Goal: Find specific page/section: Find specific page/section

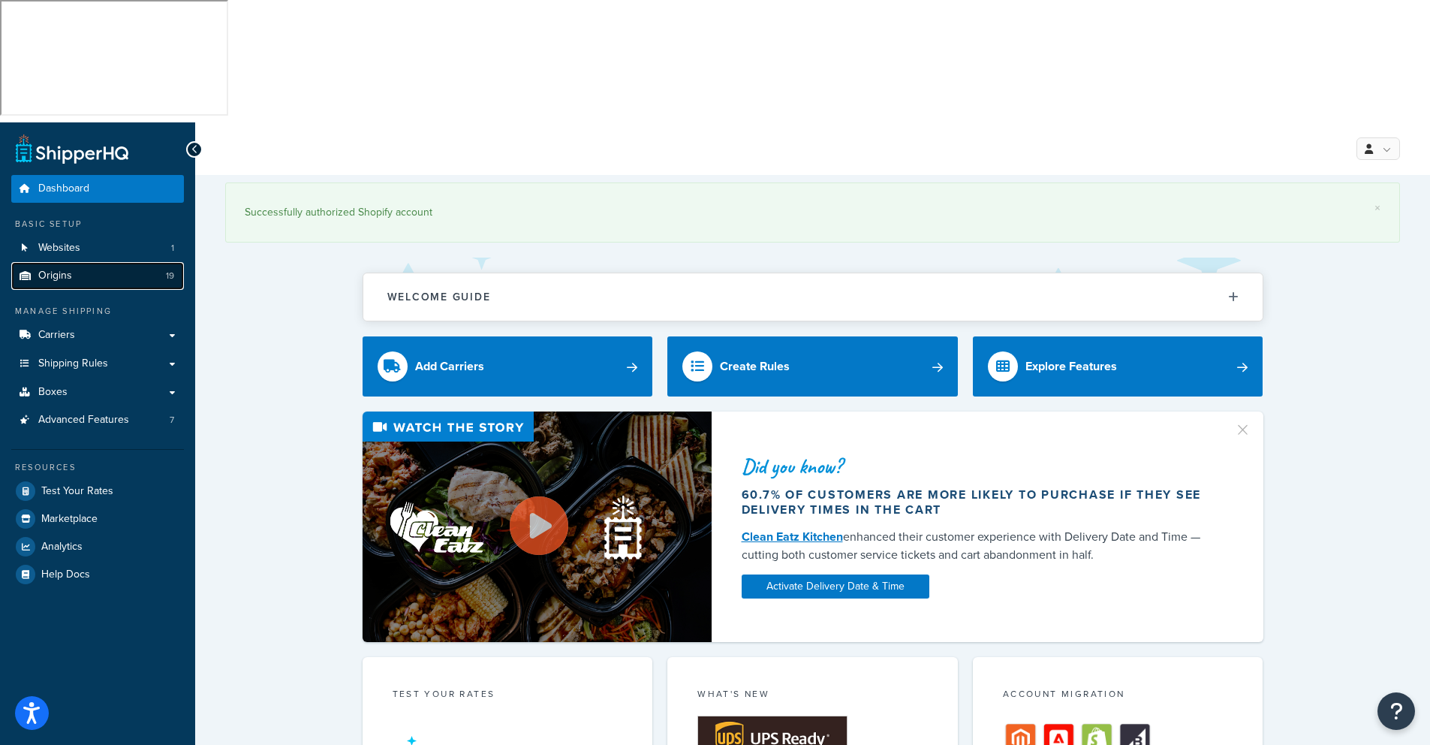
click at [55, 270] on span "Origins" at bounding box center [55, 276] width 34 height 13
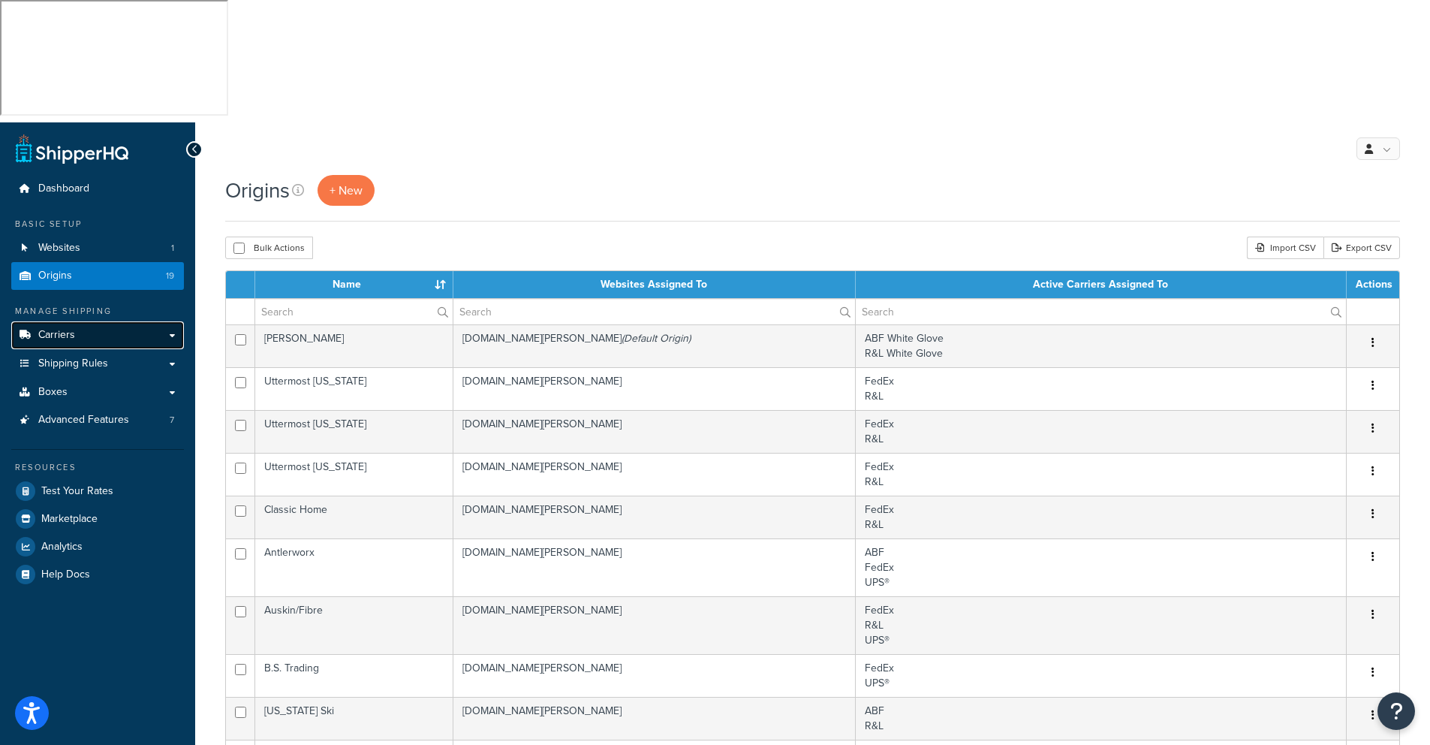
click at [60, 329] on span "Carriers" at bounding box center [56, 335] width 37 height 13
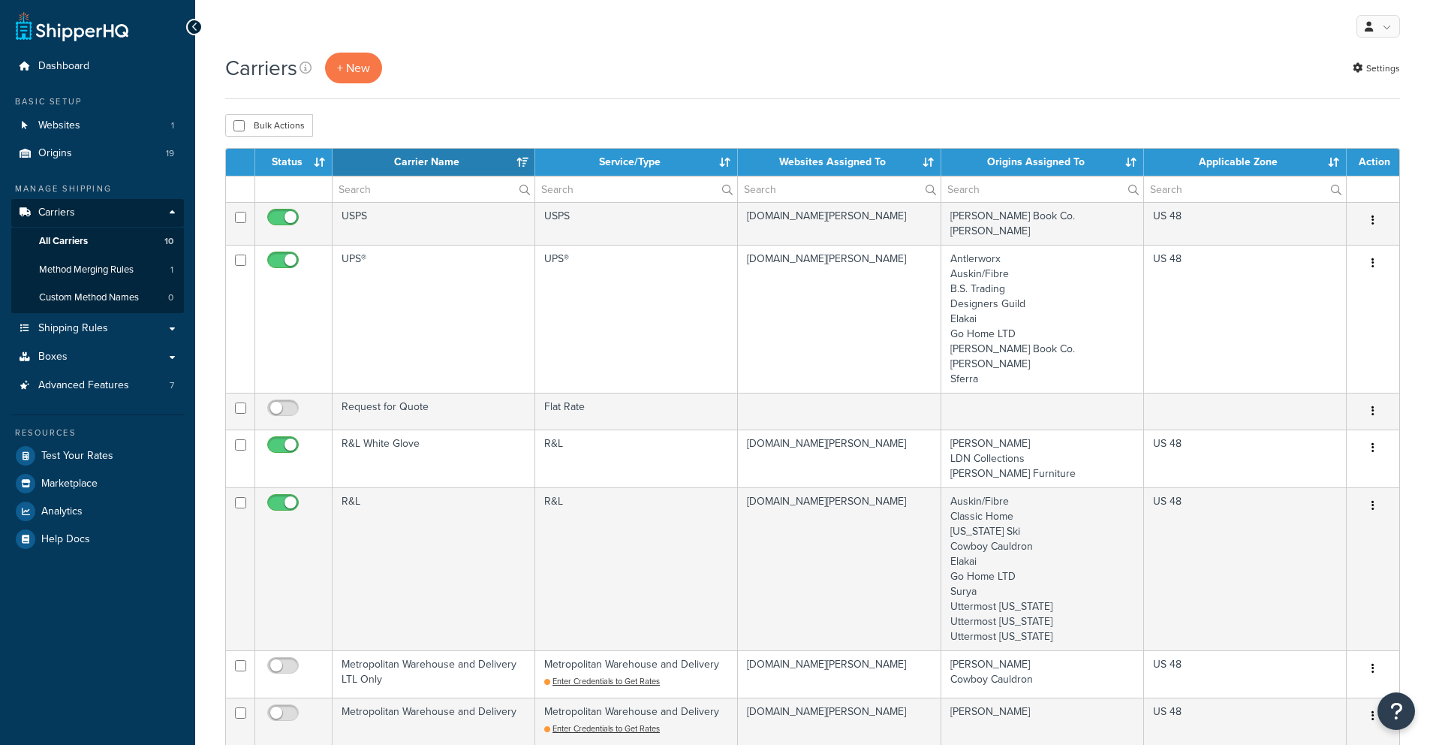
select select "15"
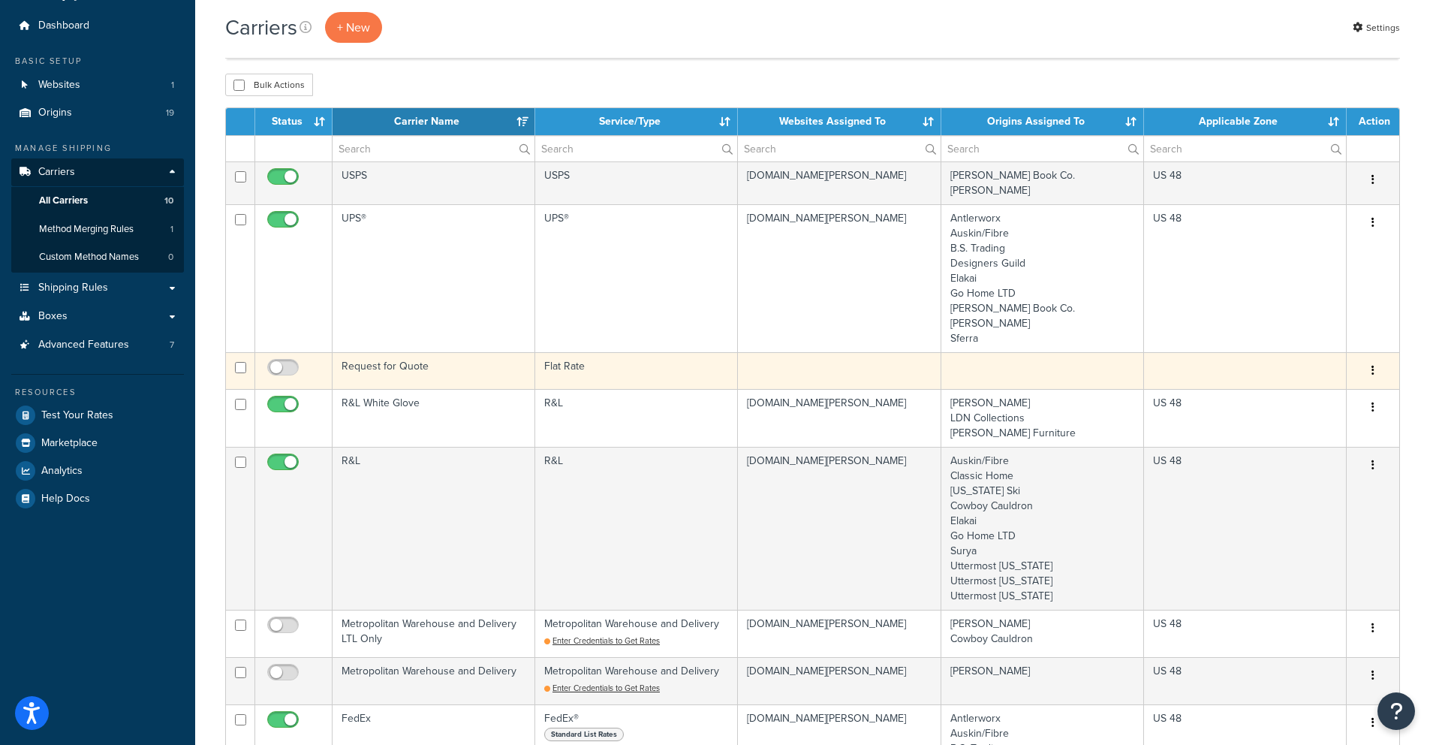
scroll to position [165, 0]
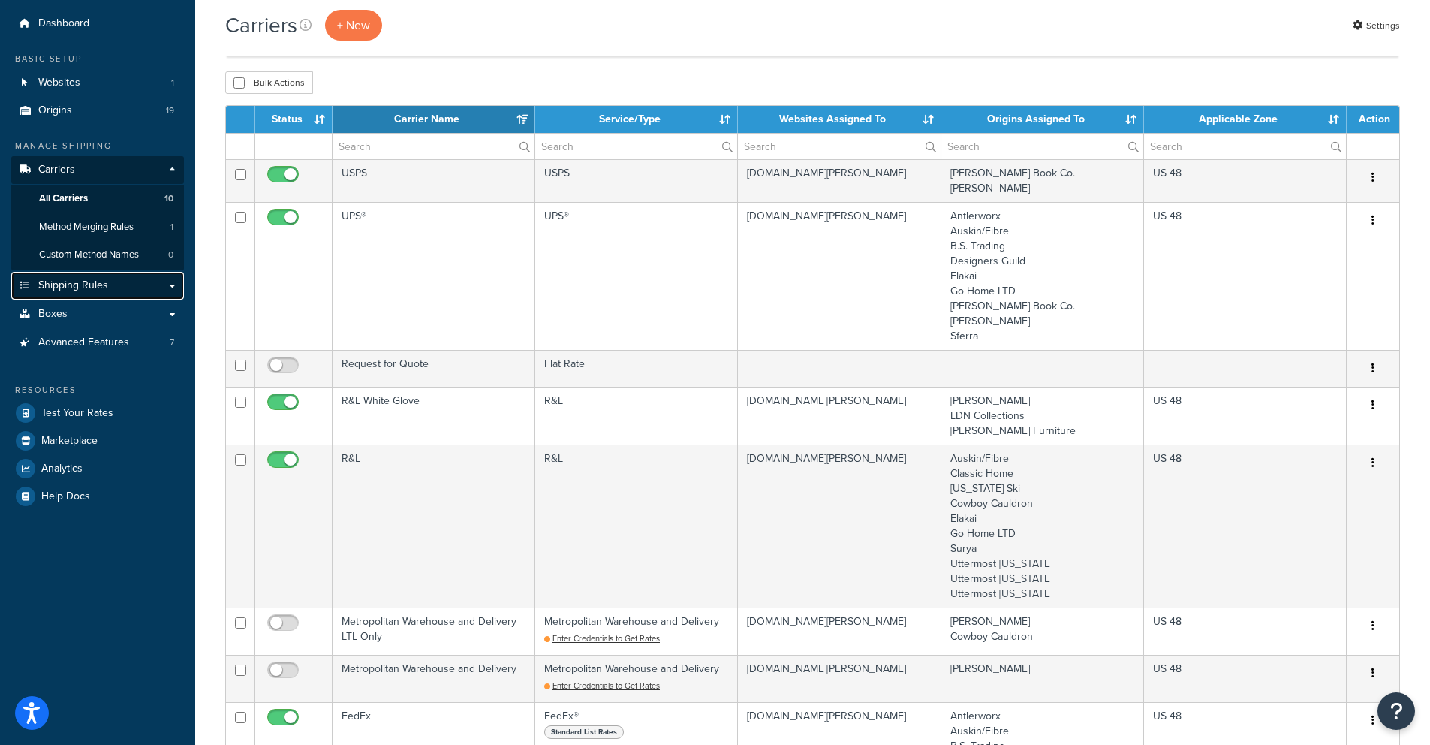
click at [81, 279] on span "Shipping Rules" at bounding box center [73, 285] width 70 height 13
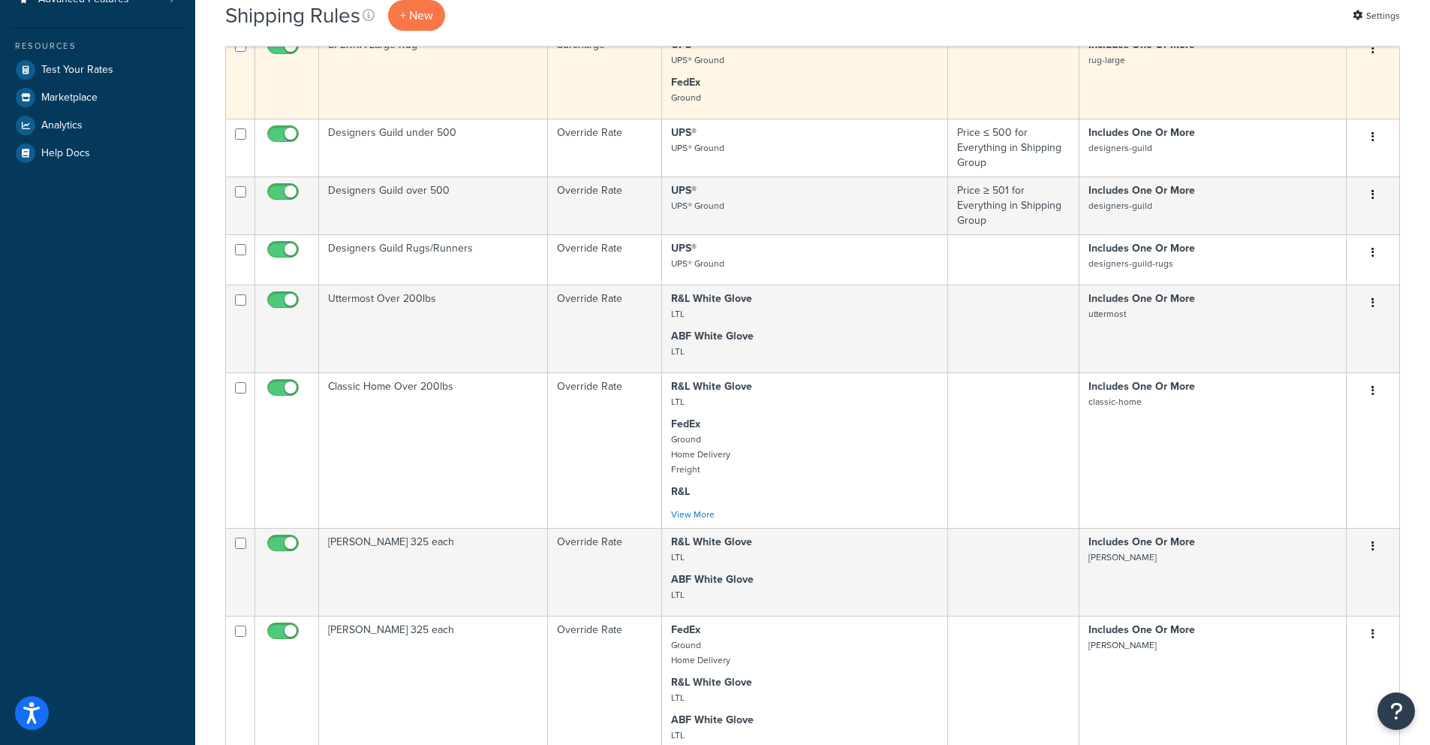
scroll to position [661, 0]
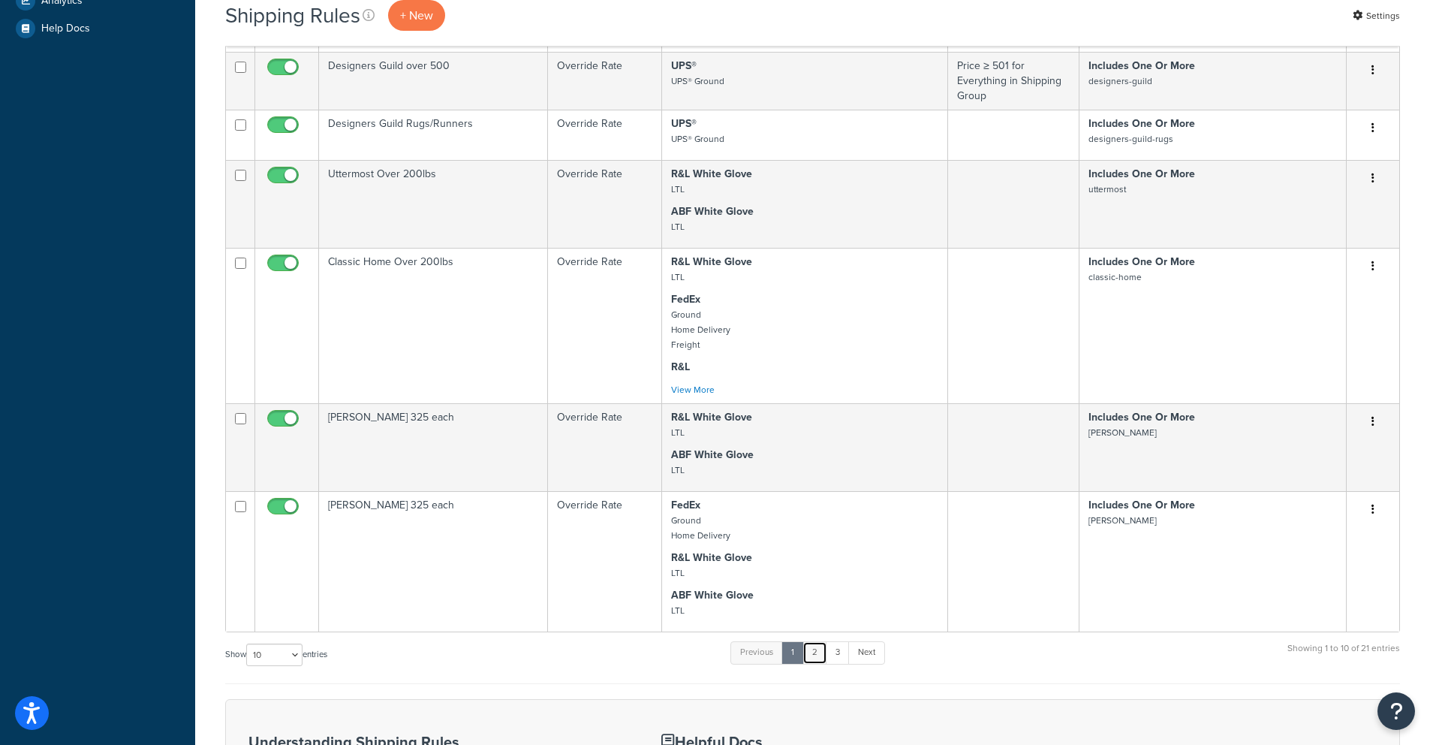
drag, startPoint x: 817, startPoint y: 526, endPoint x: 813, endPoint y: 517, distance: 10.5
click at [817, 641] on link "2" at bounding box center [815, 652] width 25 height 23
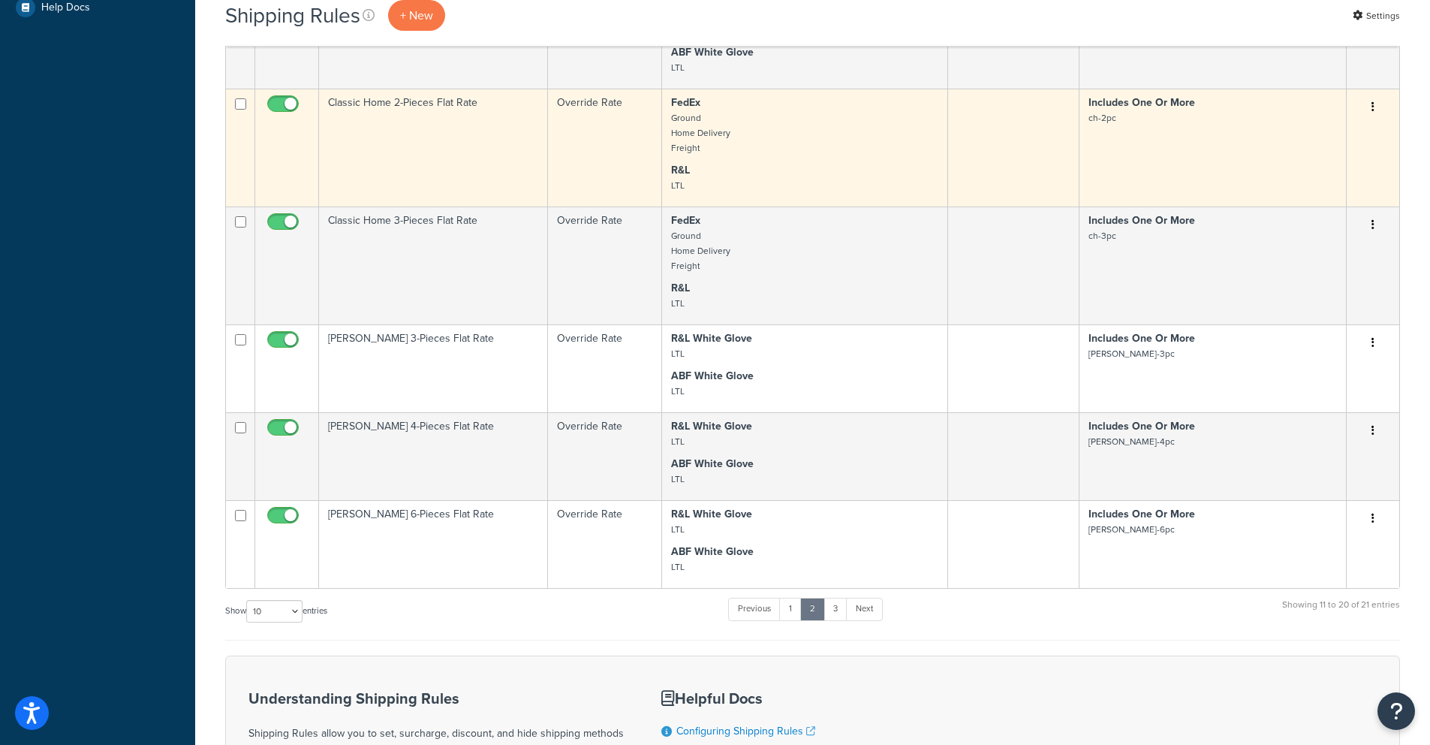
scroll to position [815, 0]
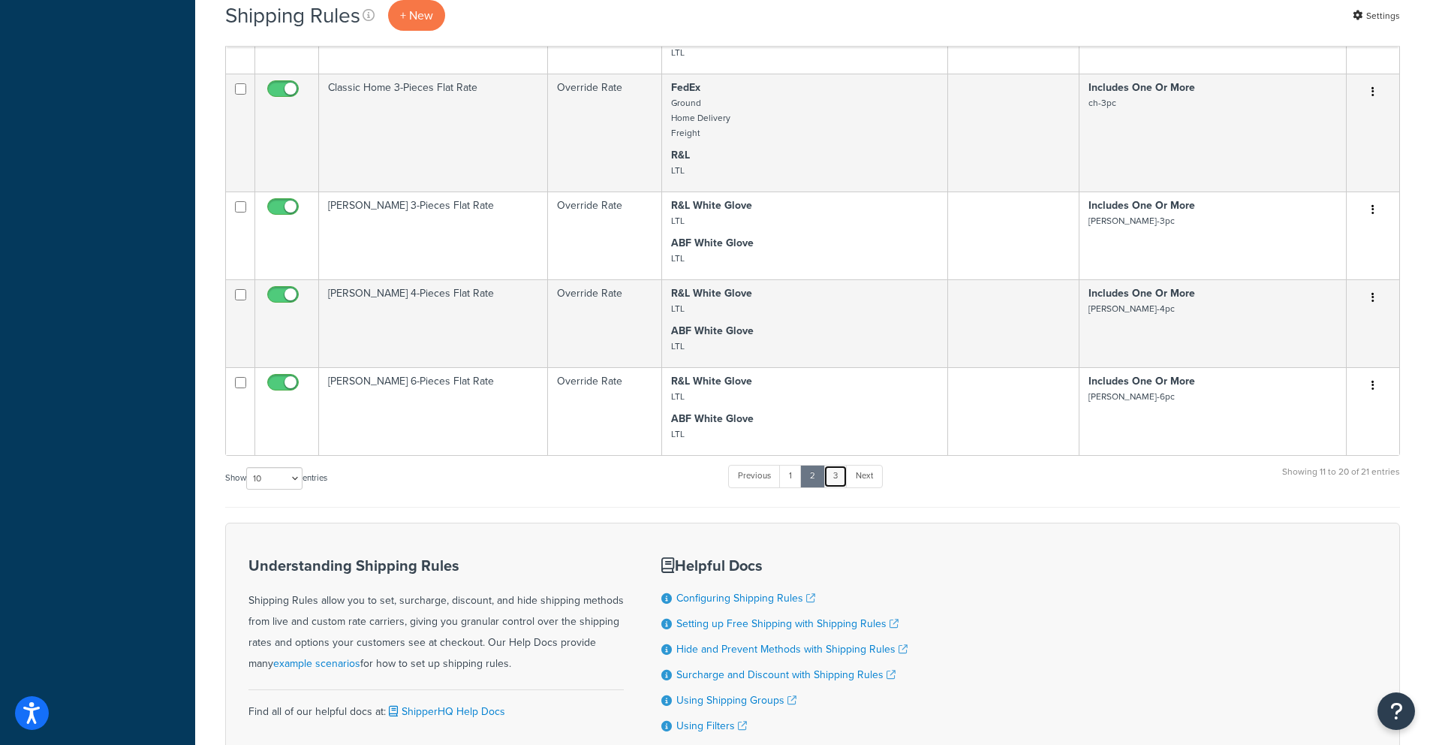
click at [833, 465] on link "3" at bounding box center [836, 476] width 24 height 23
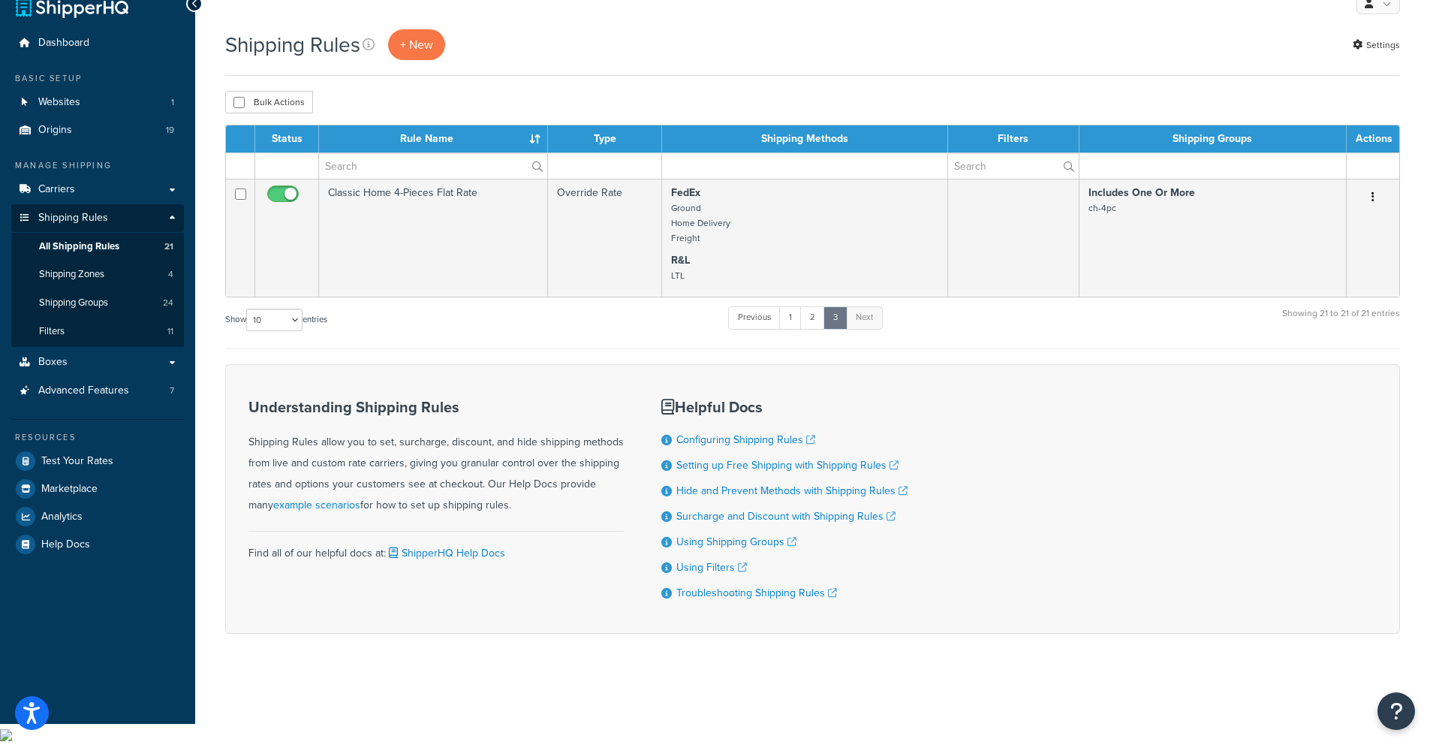
scroll to position [2, 0]
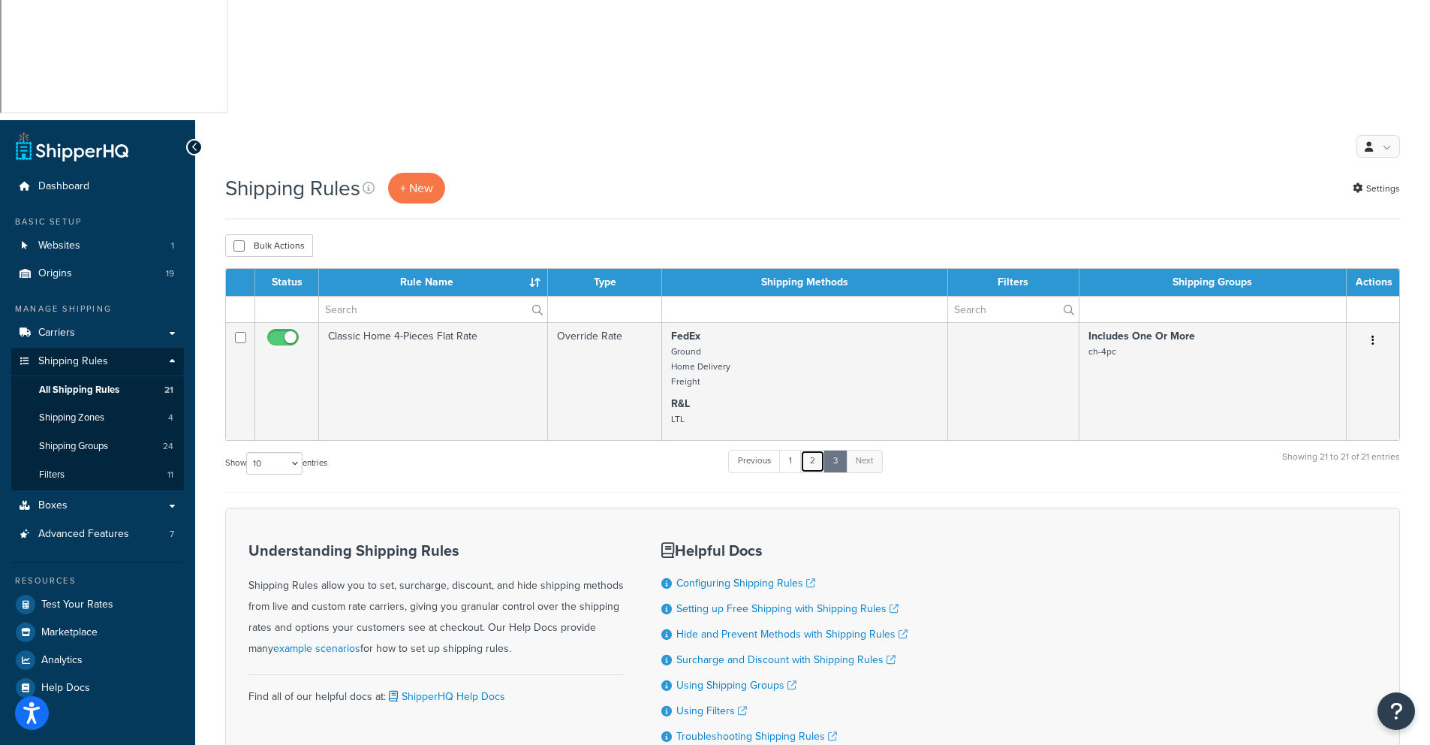
click at [815, 450] on link "2" at bounding box center [812, 461] width 25 height 23
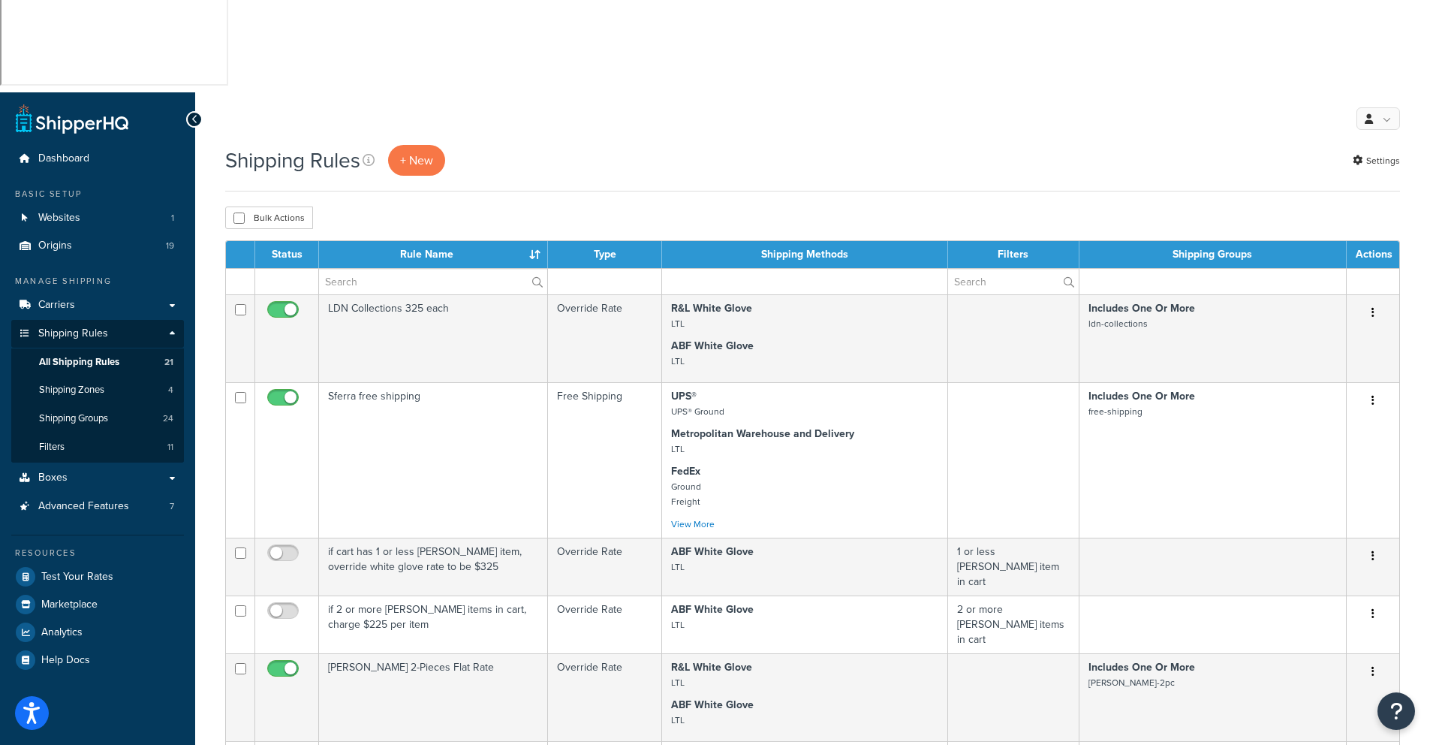
scroll to position [0, 0]
